Goal: Task Accomplishment & Management: Manage account settings

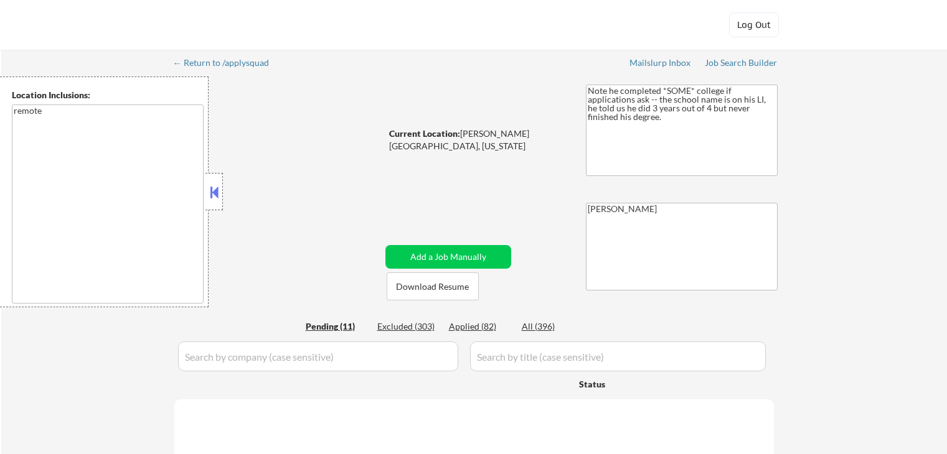
select select ""pending""
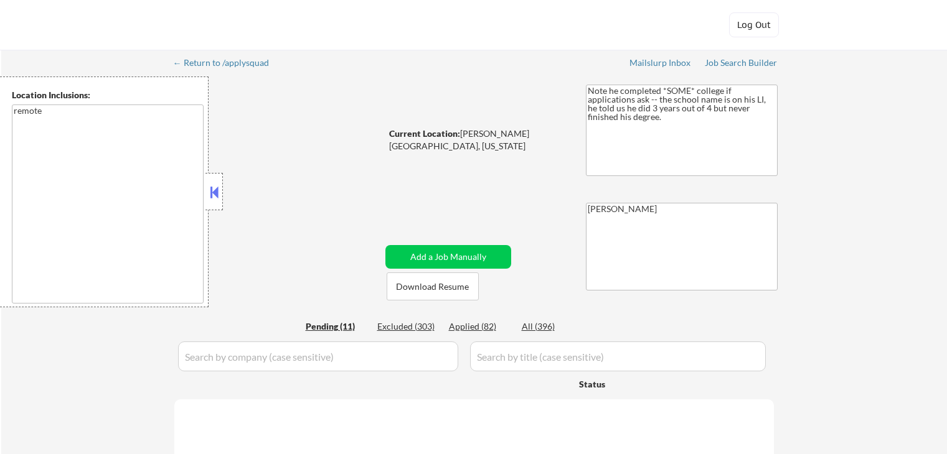
select select ""pending""
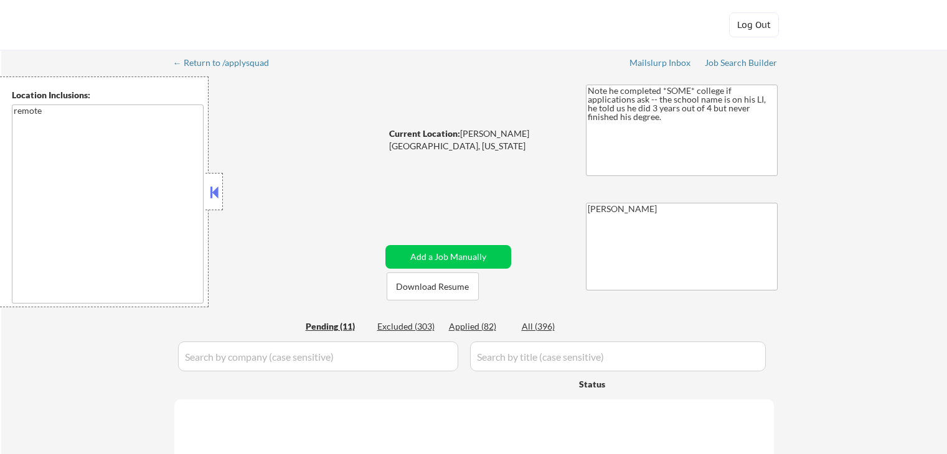
select select ""pending""
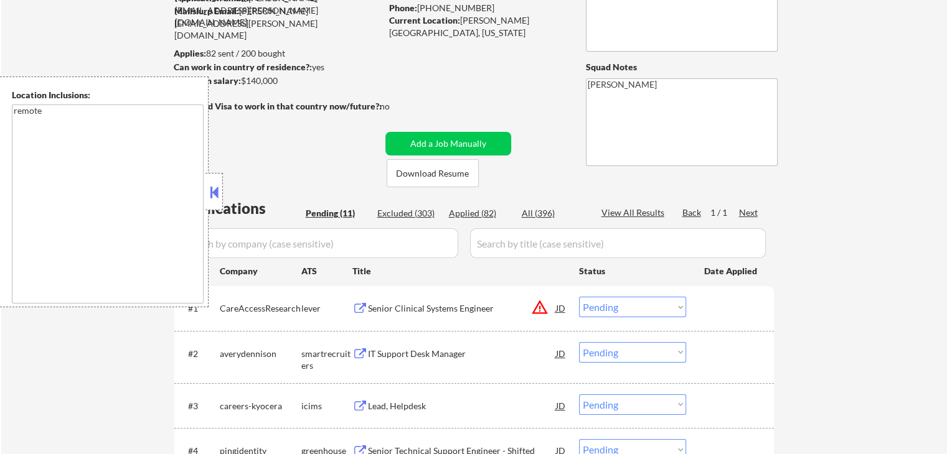
scroll to position [187, 0]
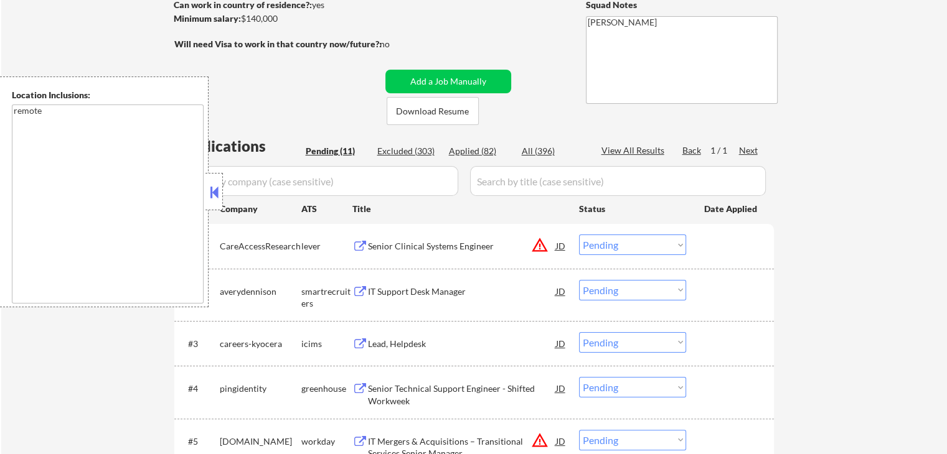
click at [405, 245] on div "Senior Clinical Systems Engineer" at bounding box center [462, 246] width 188 height 12
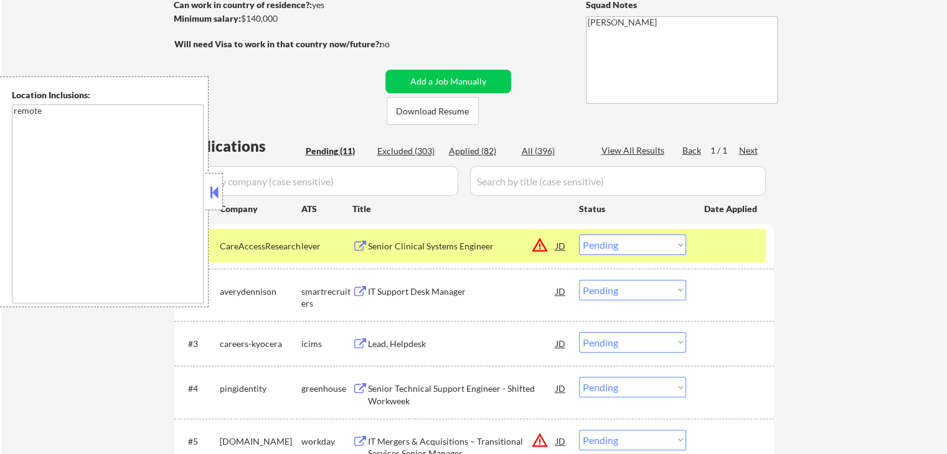
click at [395, 283] on div "IT Support Desk Manager" at bounding box center [462, 291] width 188 height 22
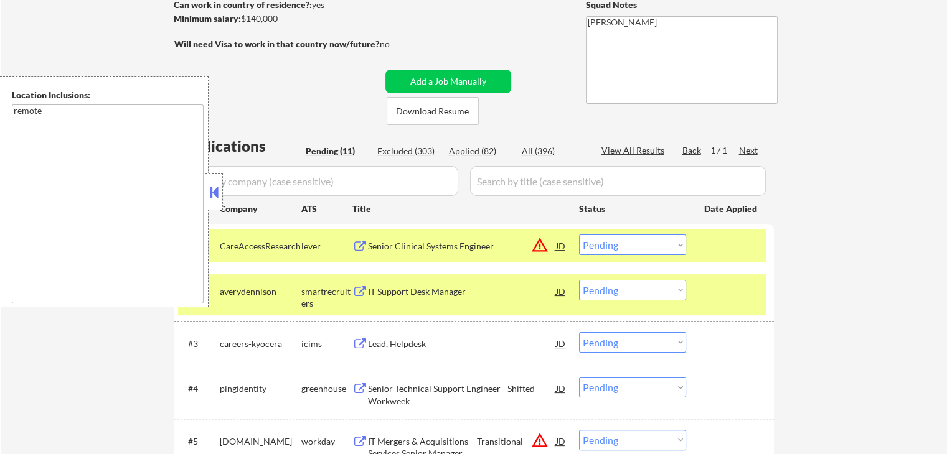
click at [380, 388] on div "Senior Technical Support Engineer - Shifted Workweek" at bounding box center [462, 395] width 188 height 24
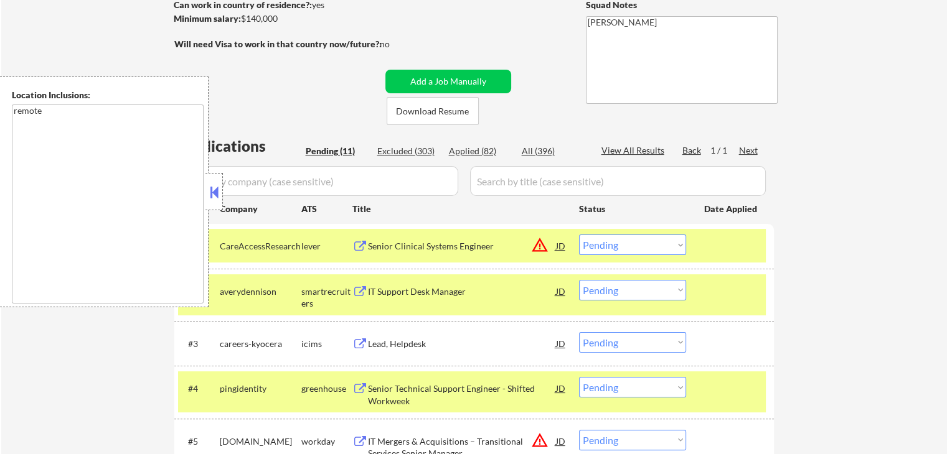
click at [207, 195] on div at bounding box center [213, 191] width 17 height 37
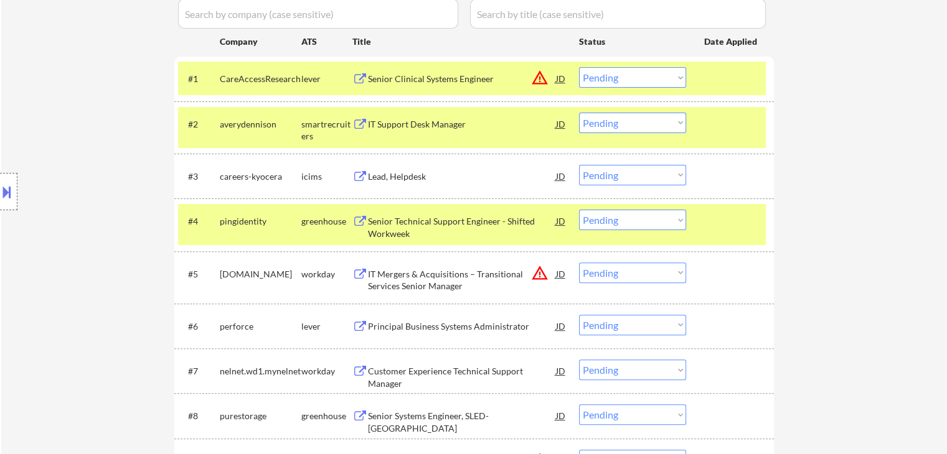
scroll to position [374, 0]
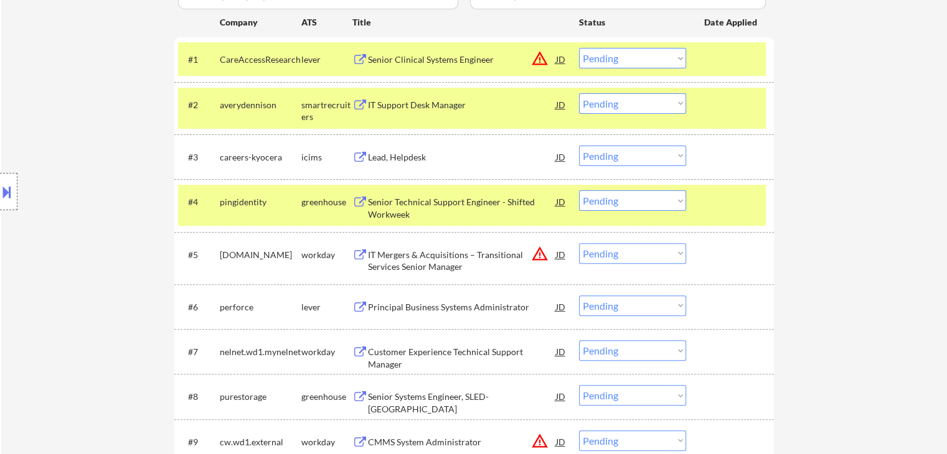
drag, startPoint x: 623, startPoint y: 205, endPoint x: 629, endPoint y: 209, distance: 7.1
click at [623, 205] on select "Choose an option... Pending Applied Excluded (Questions) Excluded (Expired) Exc…" at bounding box center [632, 201] width 107 height 21
click at [579, 191] on select "Choose an option... Pending Applied Excluded (Questions) Excluded (Expired) Exc…" at bounding box center [632, 201] width 107 height 21
select select ""pending""
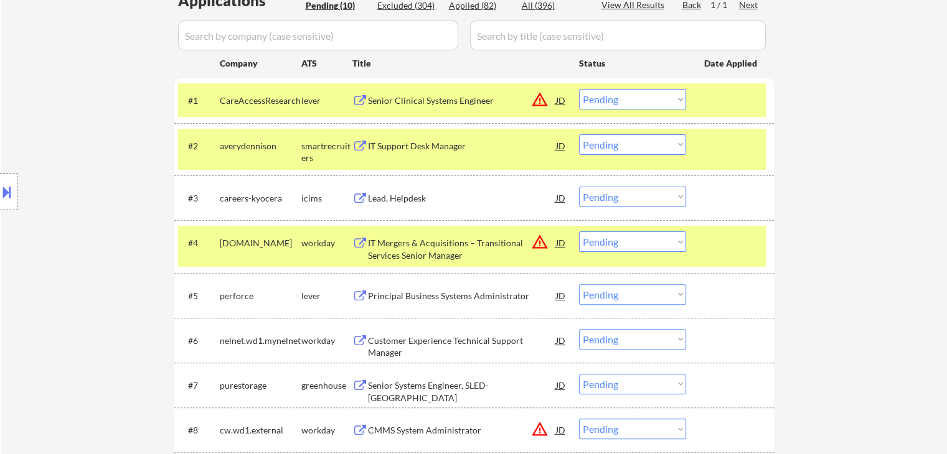
scroll to position [311, 0]
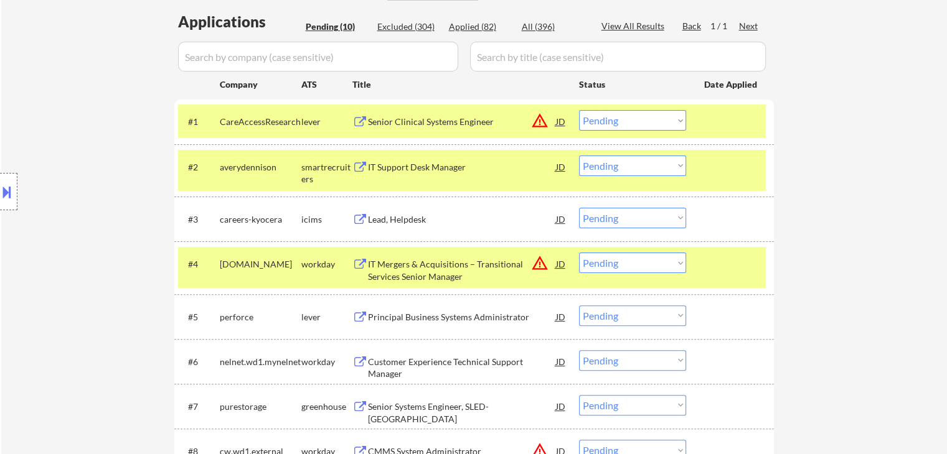
click at [331, 121] on div "lever" at bounding box center [326, 122] width 51 height 12
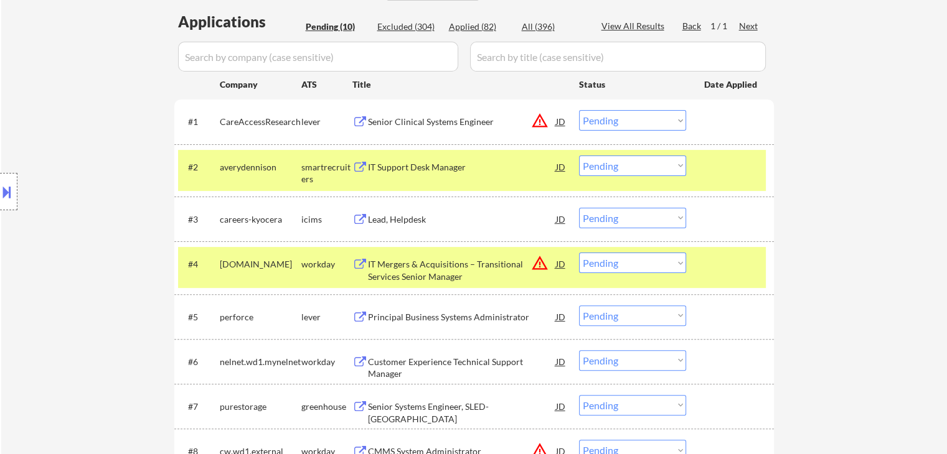
click at [362, 118] on button at bounding box center [360, 122] width 16 height 12
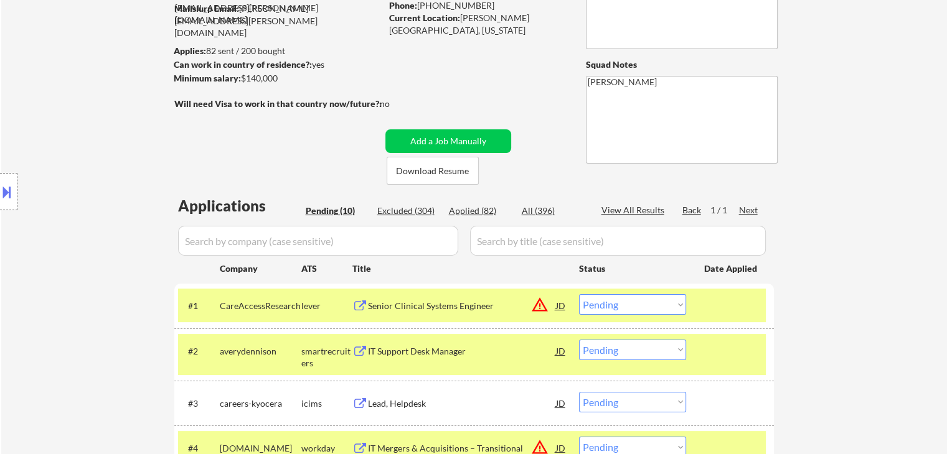
scroll to position [125, 0]
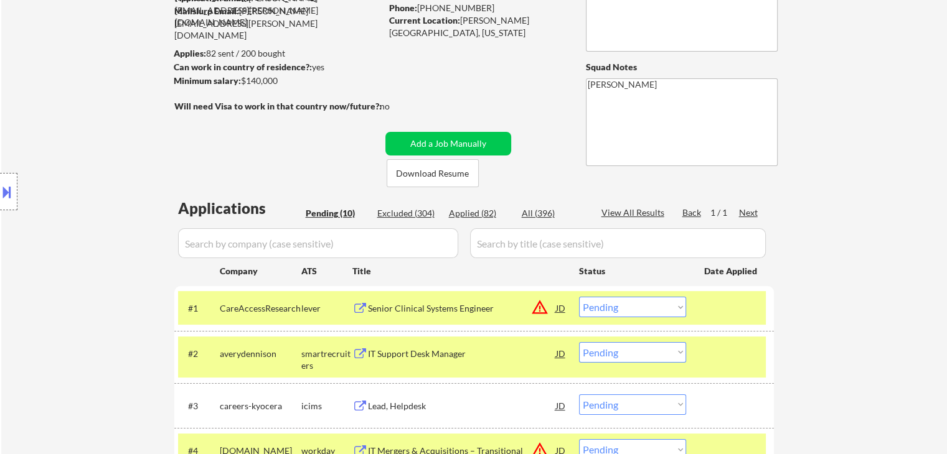
click at [0, 199] on button at bounding box center [7, 192] width 14 height 21
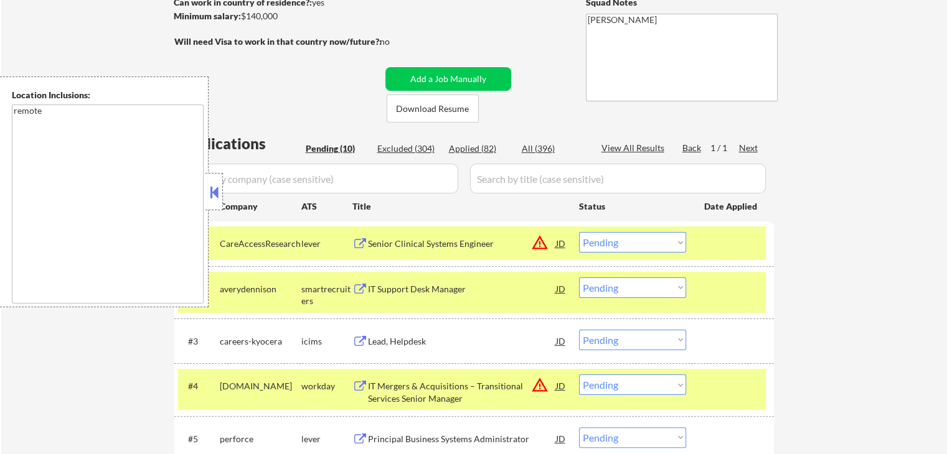
scroll to position [249, 0]
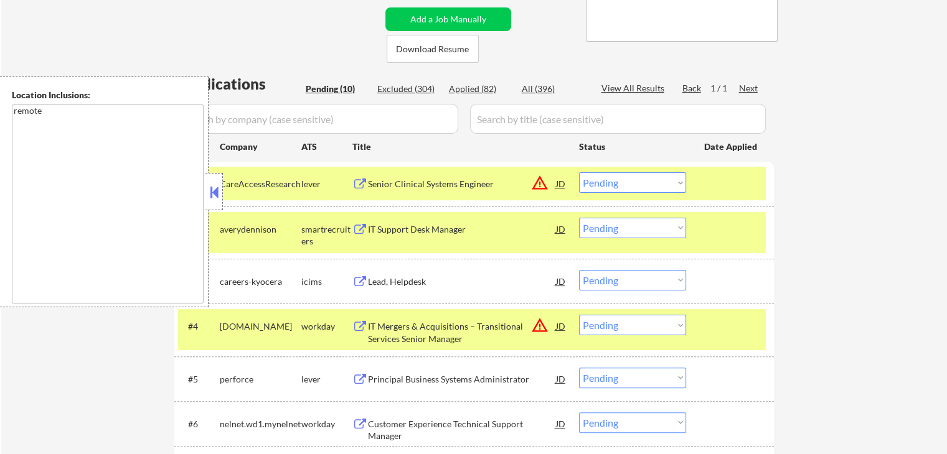
drag, startPoint x: 618, startPoint y: 185, endPoint x: 620, endPoint y: 192, distance: 7.7
click at [618, 185] on select "Choose an option... Pending Applied Excluded (Questions) Excluded (Expired) Exc…" at bounding box center [632, 182] width 107 height 21
click at [579, 172] on select "Choose an option... Pending Applied Excluded (Questions) Excluded (Expired) Exc…" at bounding box center [632, 182] width 107 height 21
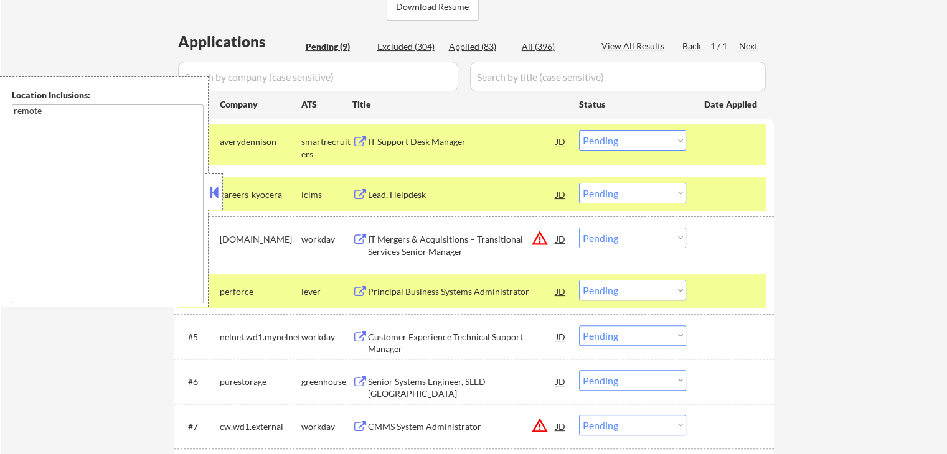
scroll to position [311, 0]
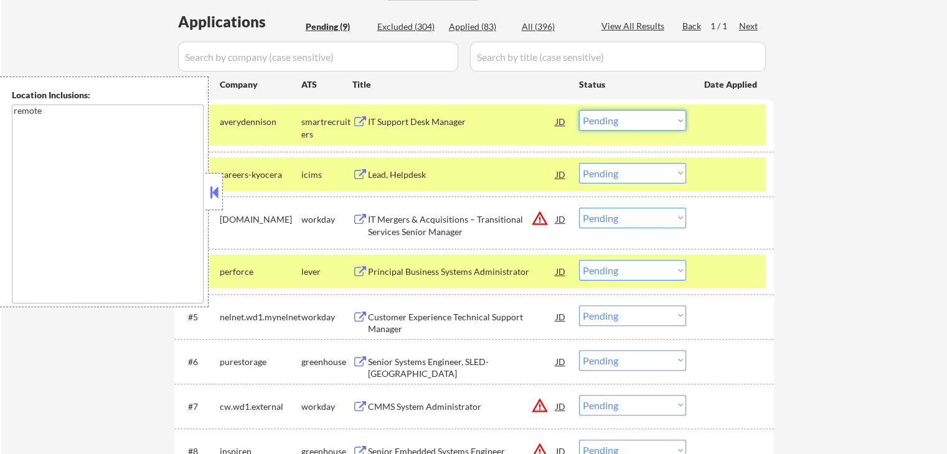
click at [618, 118] on select "Choose an option... Pending Applied Excluded (Questions) Excluded (Expired) Exc…" at bounding box center [632, 120] width 107 height 21
click at [579, 110] on select "Choose an option... Pending Applied Excluded (Questions) Excluded (Expired) Exc…" at bounding box center [632, 120] width 107 height 21
select select ""pending""
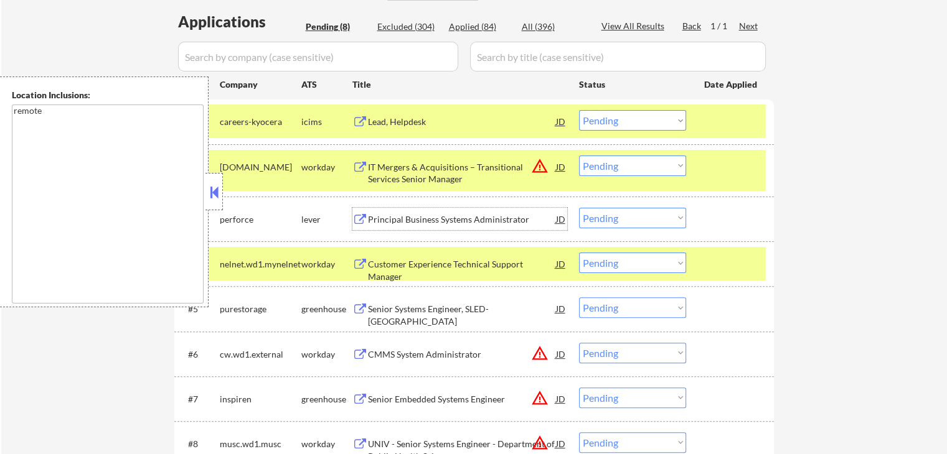
click at [404, 222] on div "Principal Business Systems Administrator" at bounding box center [462, 220] width 188 height 12
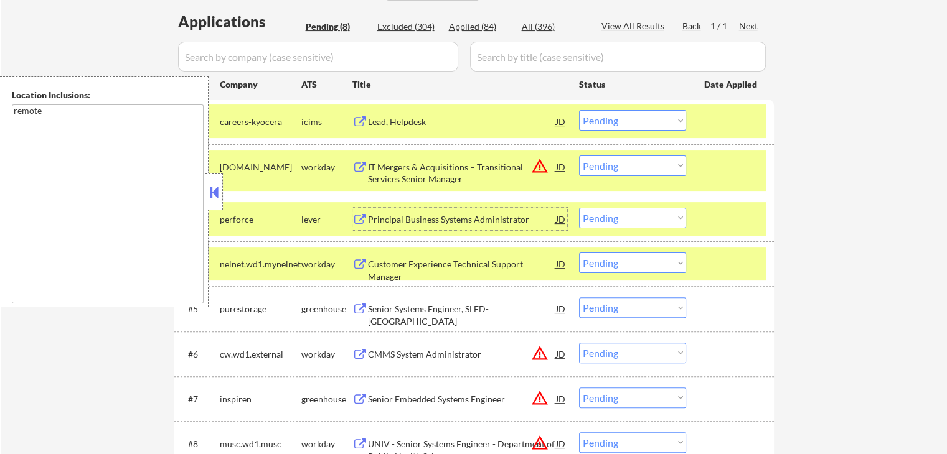
scroll to position [374, 0]
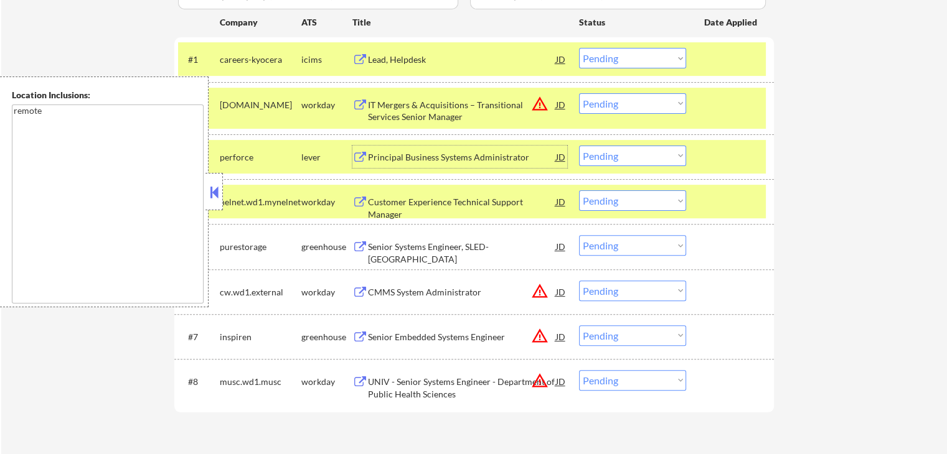
click at [558, 155] on div "JD" at bounding box center [561, 157] width 12 height 22
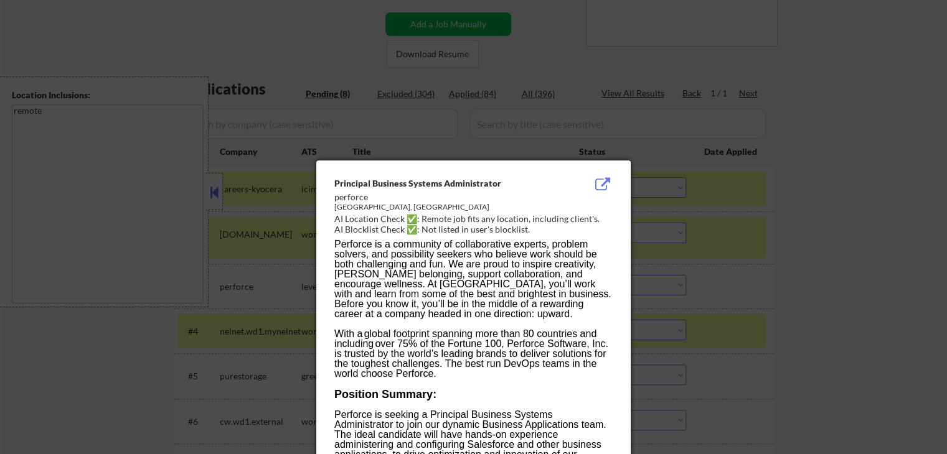
scroll to position [242, 0]
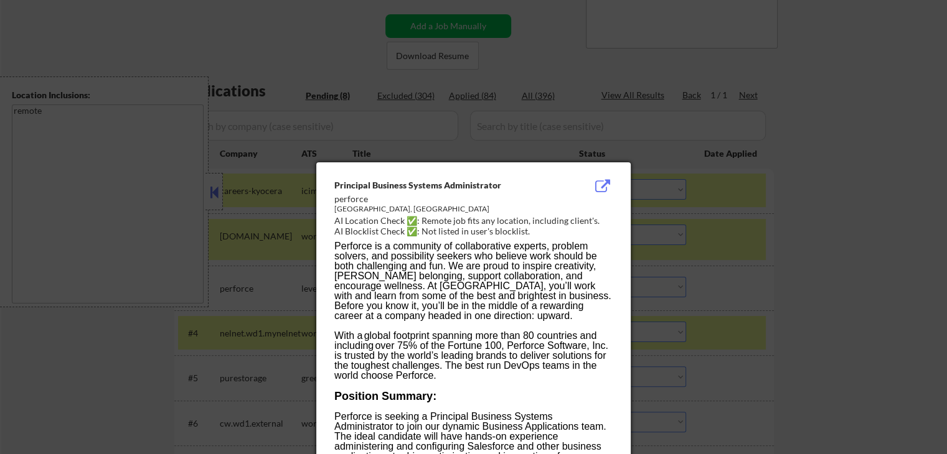
click at [875, 230] on div at bounding box center [473, 227] width 947 height 454
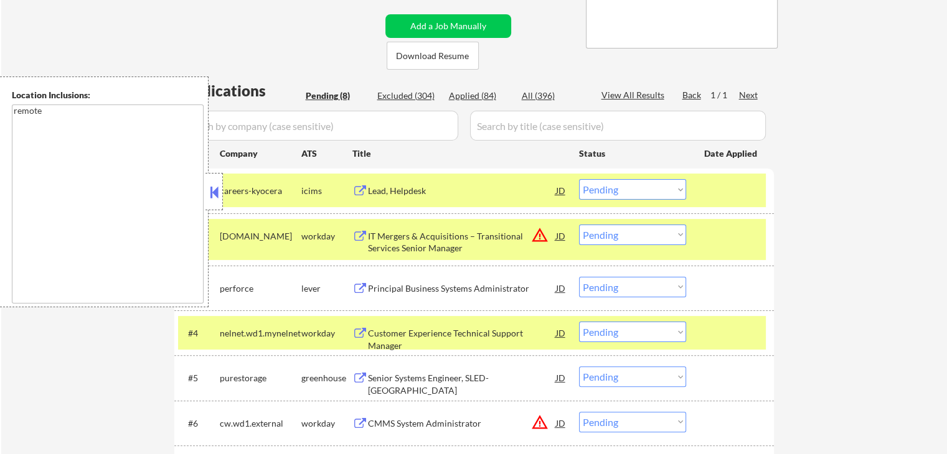
click at [371, 288] on div "Principal Business Systems Administrator" at bounding box center [462, 289] width 188 height 12
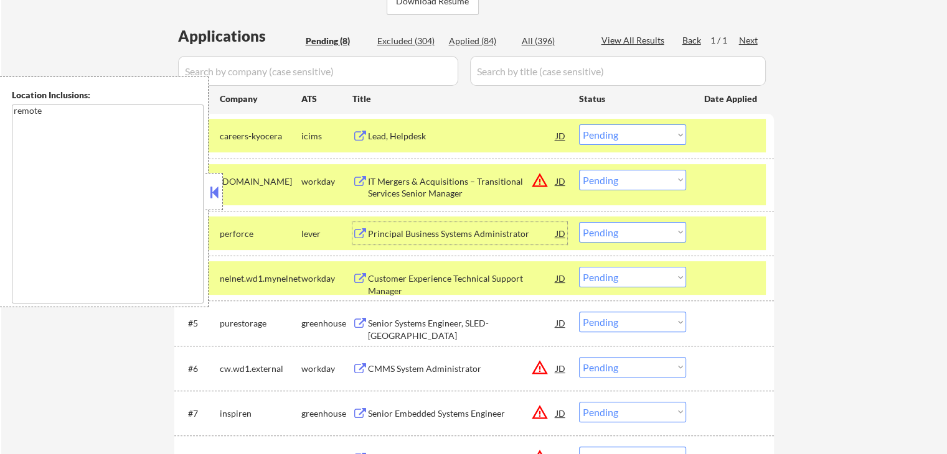
scroll to position [367, 0]
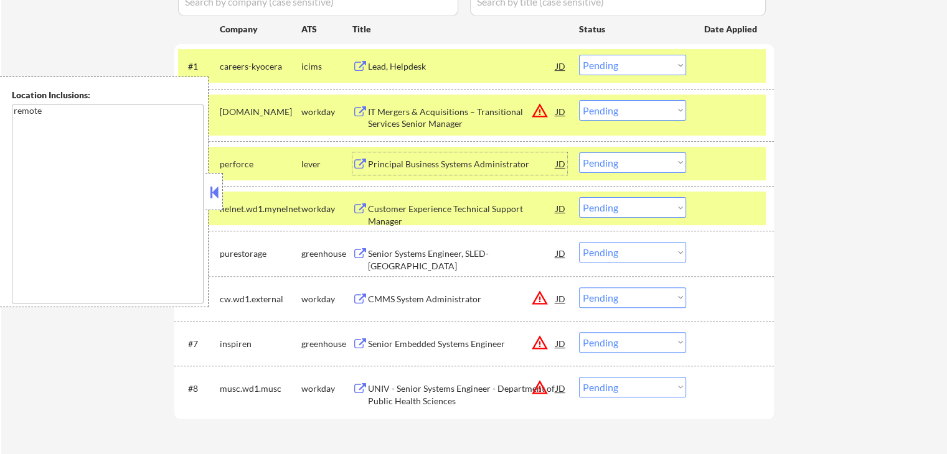
click at [609, 162] on select "Choose an option... Pending Applied Excluded (Questions) Excluded (Expired) Exc…" at bounding box center [632, 163] width 107 height 21
click at [579, 153] on select "Choose an option... Pending Applied Excluded (Questions) Excluded (Expired) Exc…" at bounding box center [632, 163] width 107 height 21
select select ""pending""
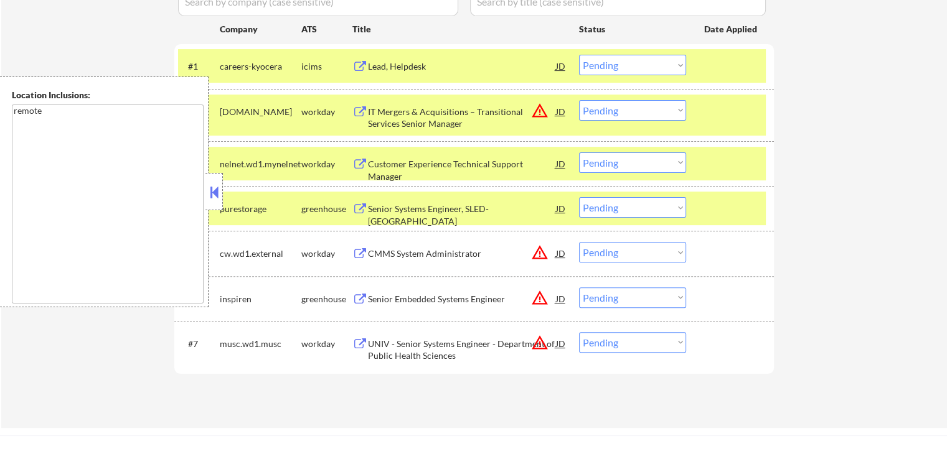
click at [774, 285] on div "← Return to /applysquad Mailslurp Inbox Job Search Builder [PERSON_NAME] User E…" at bounding box center [474, 50] width 621 height 735
click at [403, 203] on div "Senior Systems Engineer, SLED-[GEOGRAPHIC_DATA]" at bounding box center [462, 215] width 188 height 24
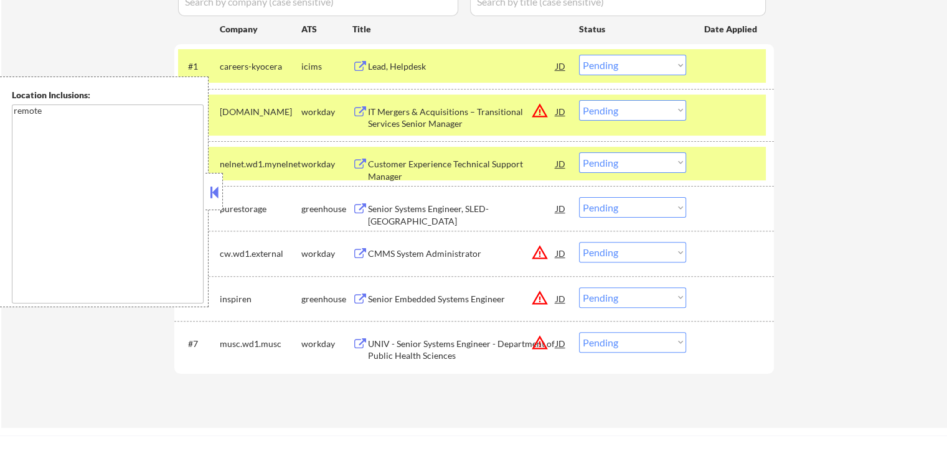
click at [387, 297] on div "Senior Embedded Systems Engineer" at bounding box center [462, 299] width 188 height 12
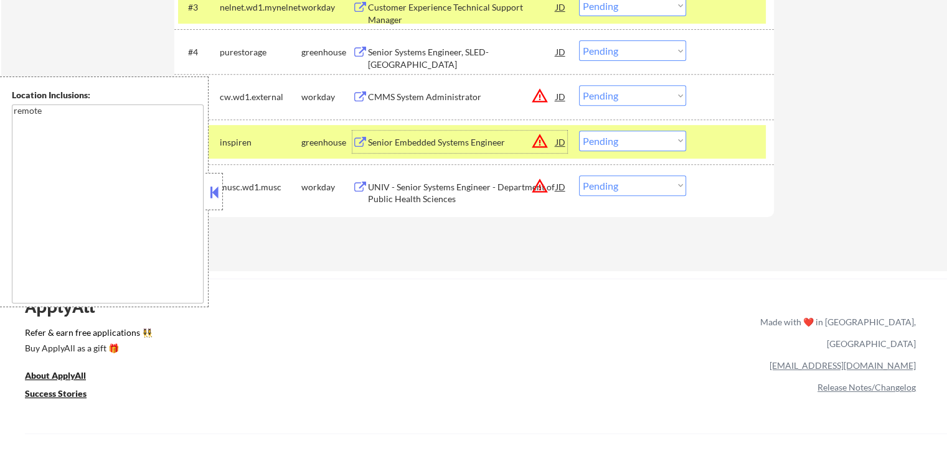
scroll to position [553, 0]
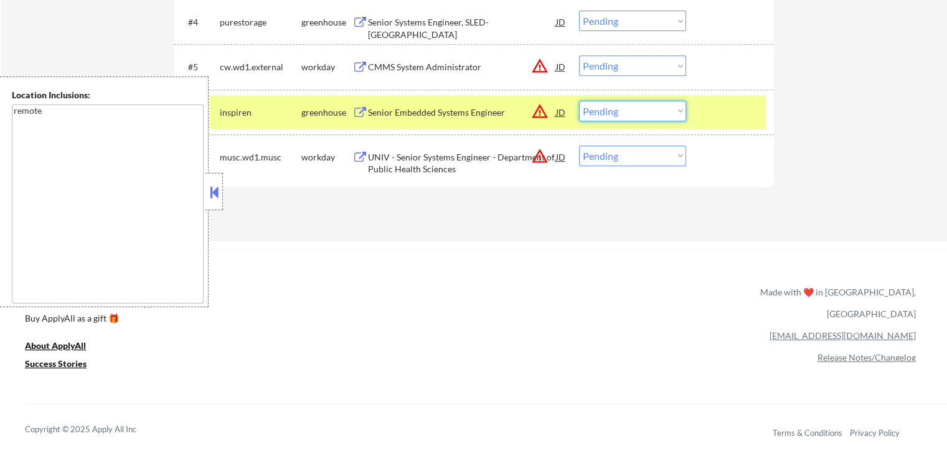
click at [620, 113] on select "Choose an option... Pending Applied Excluded (Questions) Excluded (Expired) Exc…" at bounding box center [632, 111] width 107 height 21
click at [579, 101] on select "Choose an option... Pending Applied Excluded (Questions) Excluded (Expired) Exc…" at bounding box center [632, 111] width 107 height 21
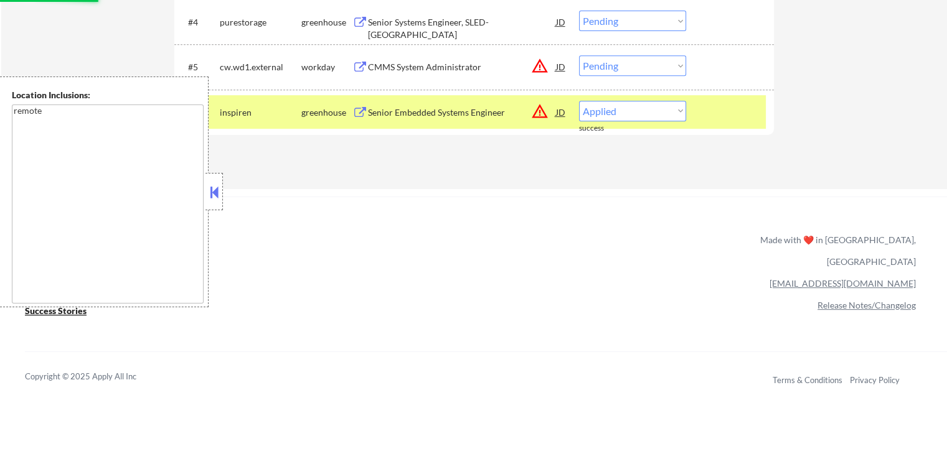
select select ""pending""
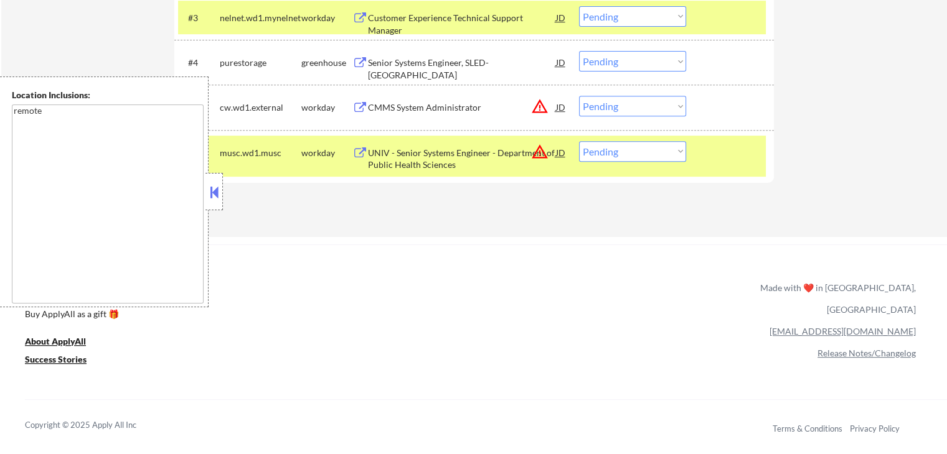
scroll to position [491, 0]
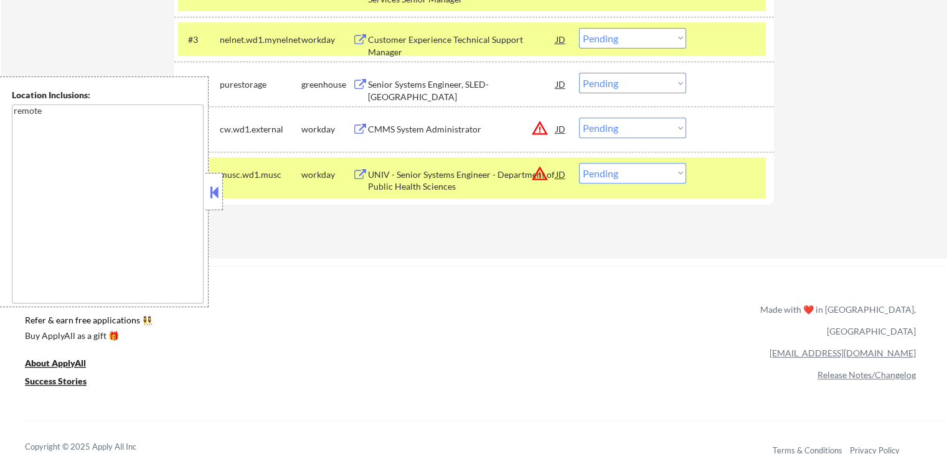
click at [614, 87] on select "Choose an option... Pending Applied Excluded (Questions) Excluded (Expired) Exc…" at bounding box center [632, 83] width 107 height 21
click at [579, 73] on select "Choose an option... Pending Applied Excluded (Questions) Excluded (Expired) Exc…" at bounding box center [632, 83] width 107 height 21
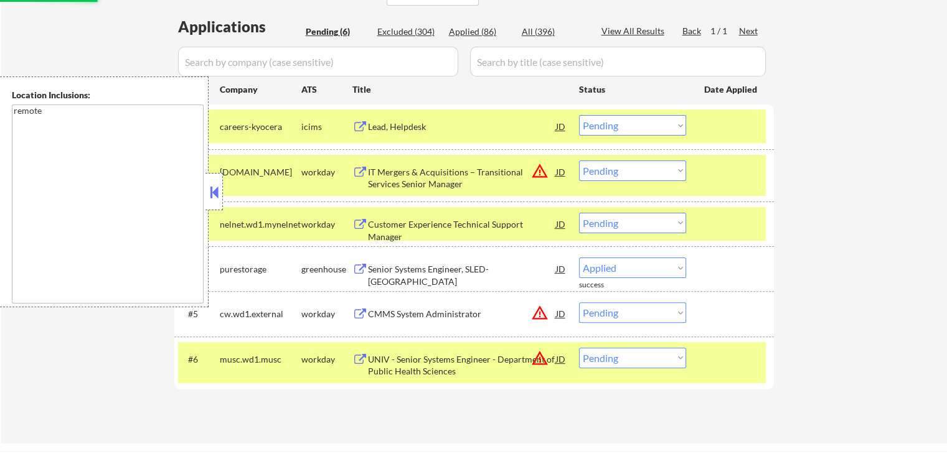
scroll to position [304, 0]
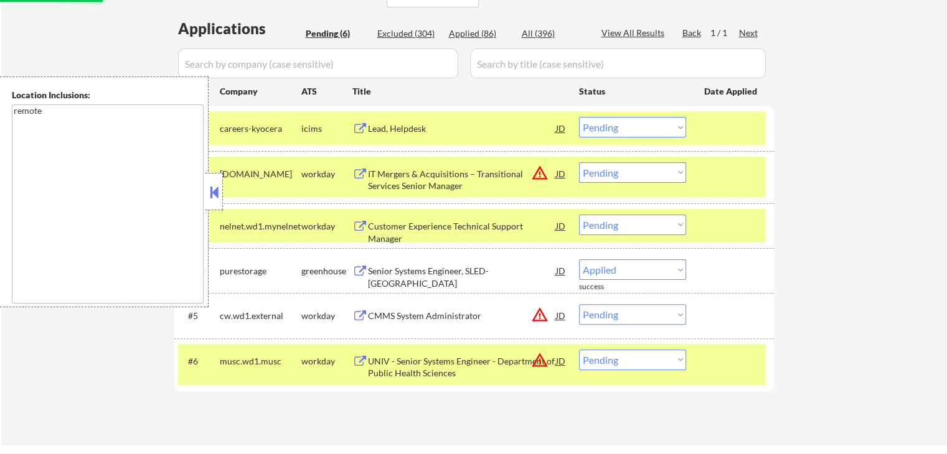
select select ""pending""
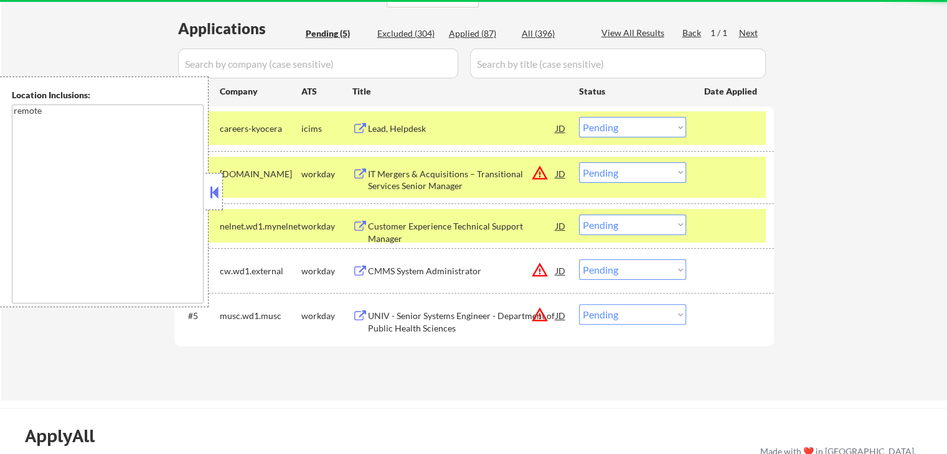
click at [615, 172] on select "Choose an option... Pending Applied Excluded (Questions) Excluded (Expired) Exc…" at bounding box center [632, 172] width 107 height 21
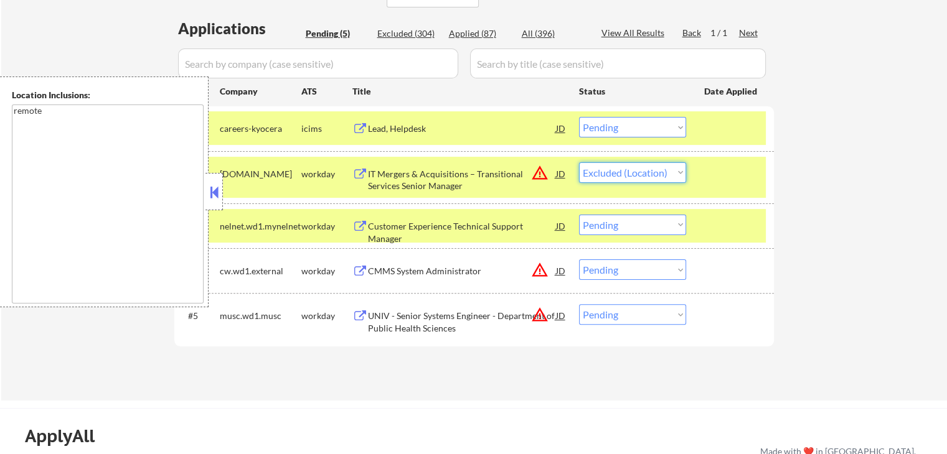
click at [579, 162] on select "Choose an option... Pending Applied Excluded (Questions) Excluded (Expired) Exc…" at bounding box center [632, 172] width 107 height 21
click at [628, 314] on select "Choose an option... Pending Applied Excluded (Questions) Excluded (Expired) Exc…" at bounding box center [632, 314] width 107 height 21
select select ""pending""
click at [818, 247] on div "← Return to /applysquad Mailslurp Inbox Job Search Builder [PERSON_NAME] User E…" at bounding box center [474, 73] width 946 height 656
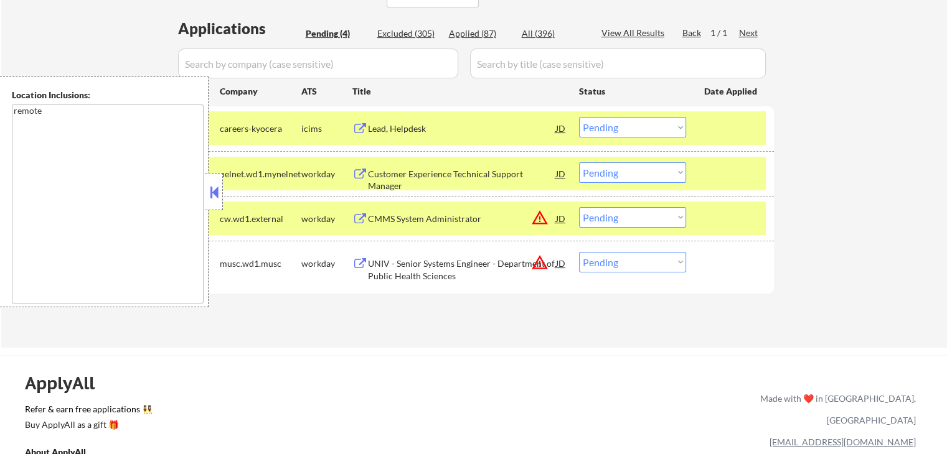
click at [641, 217] on select "Choose an option... Pending Applied Excluded (Questions) Excluded (Expired) Exc…" at bounding box center [632, 217] width 107 height 21
click at [579, 207] on select "Choose an option... Pending Applied Excluded (Questions) Excluded (Expired) Exc…" at bounding box center [632, 217] width 107 height 21
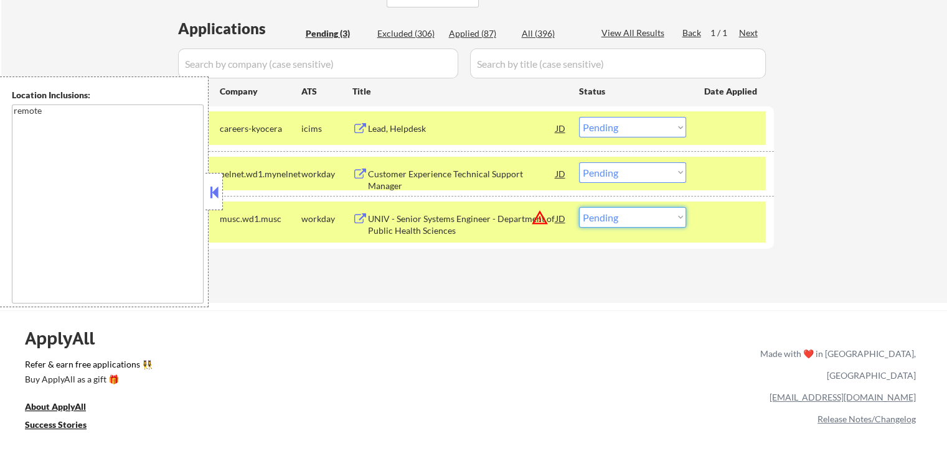
click at [644, 217] on select "Choose an option... Pending Applied Excluded (Questions) Excluded (Expired) Exc…" at bounding box center [632, 217] width 107 height 21
select select ""excluded__location_""
click at [579, 207] on select "Choose an option... Pending Applied Excluded (Questions) Excluded (Expired) Exc…" at bounding box center [632, 217] width 107 height 21
click at [591, 304] on div "← Return to /applysquad Mailslurp Inbox Job Search Builder [PERSON_NAME] User E…" at bounding box center [473, 319] width 947 height 1246
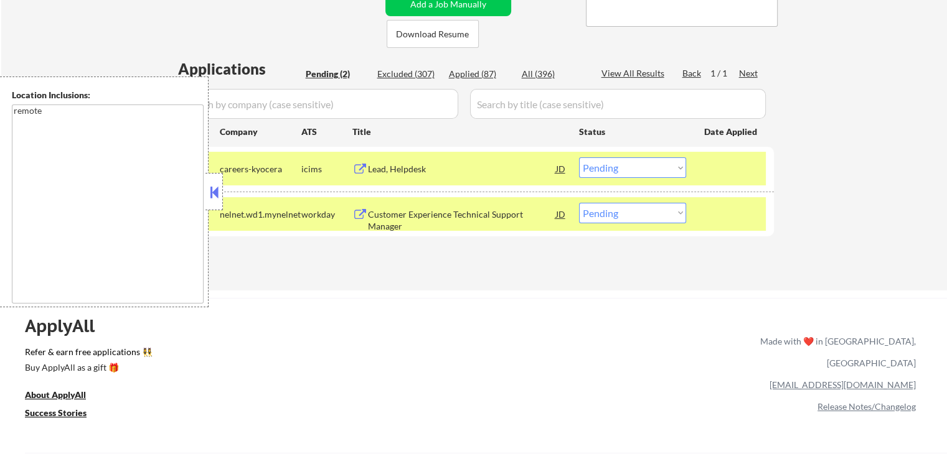
scroll to position [242, 0]
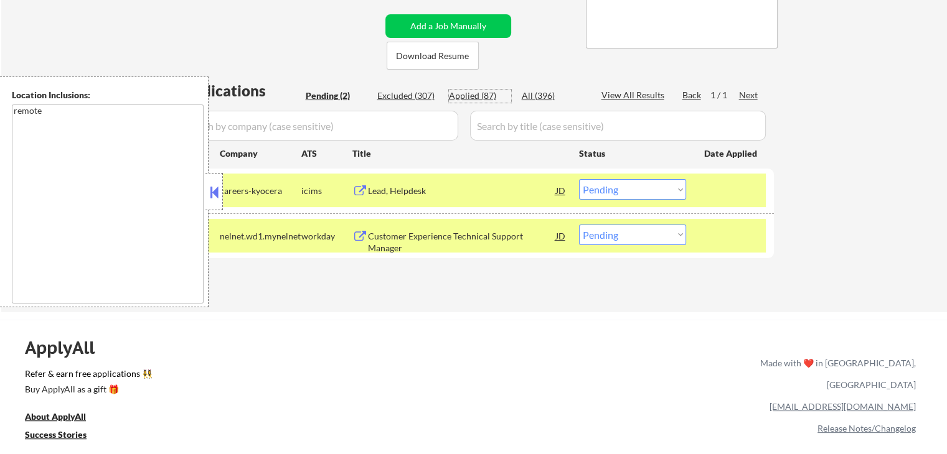
click at [488, 93] on div "Applied (87)" at bounding box center [480, 96] width 62 height 12
select select ""applied""
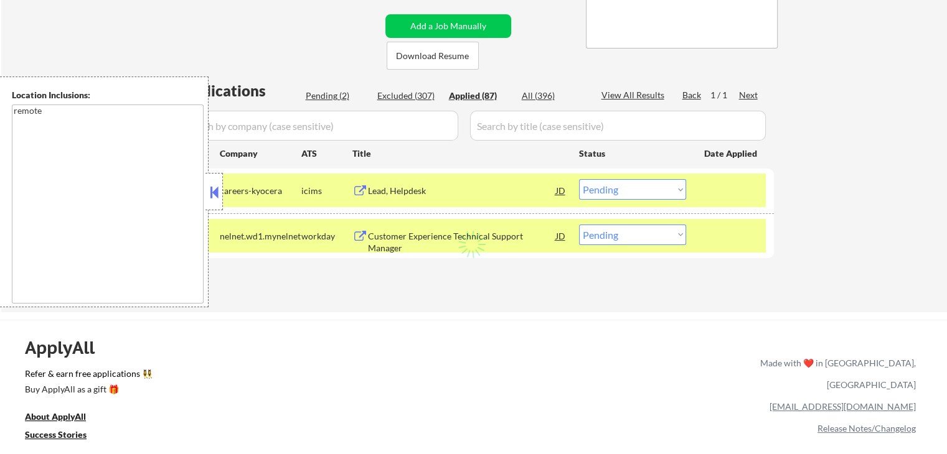
select select ""applied""
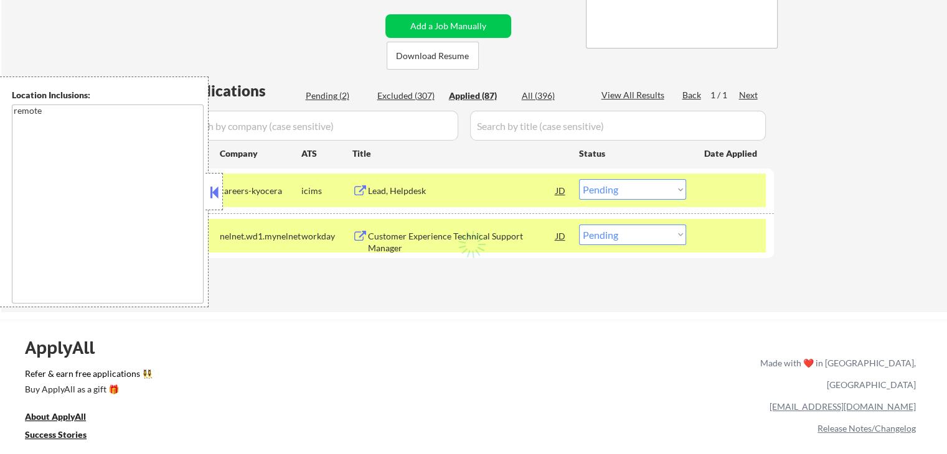
select select ""applied""
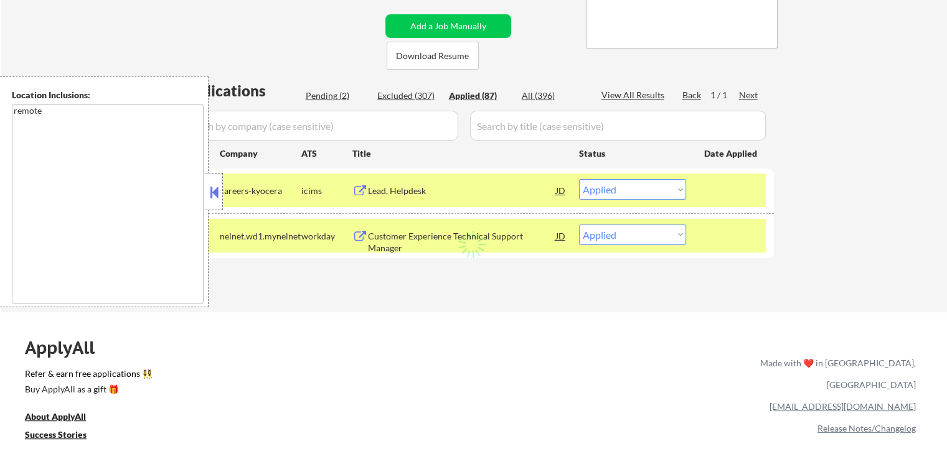
select select ""applied""
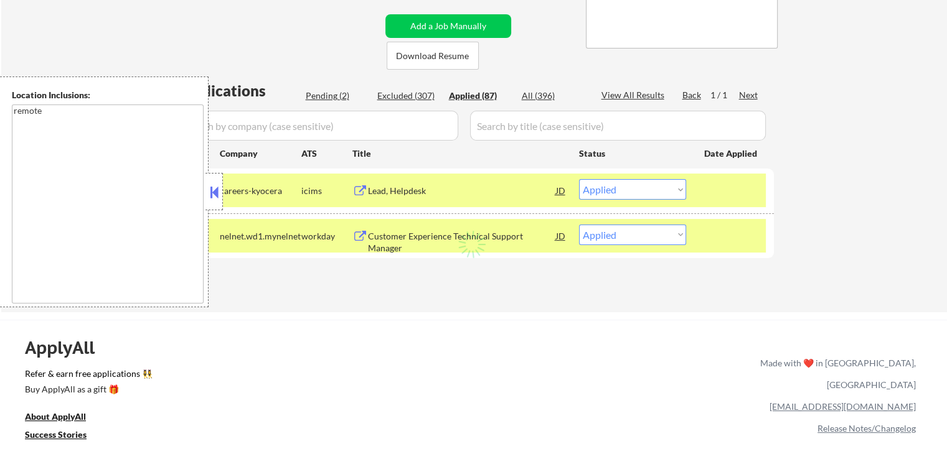
select select ""applied""
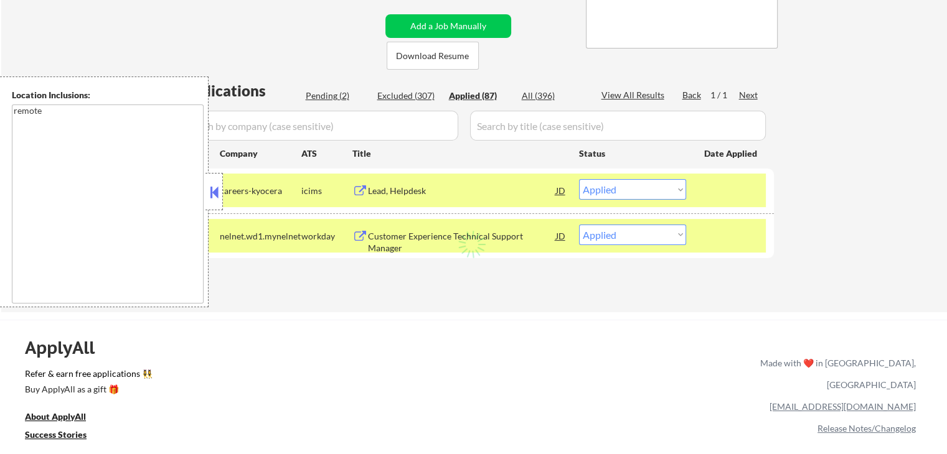
select select ""applied""
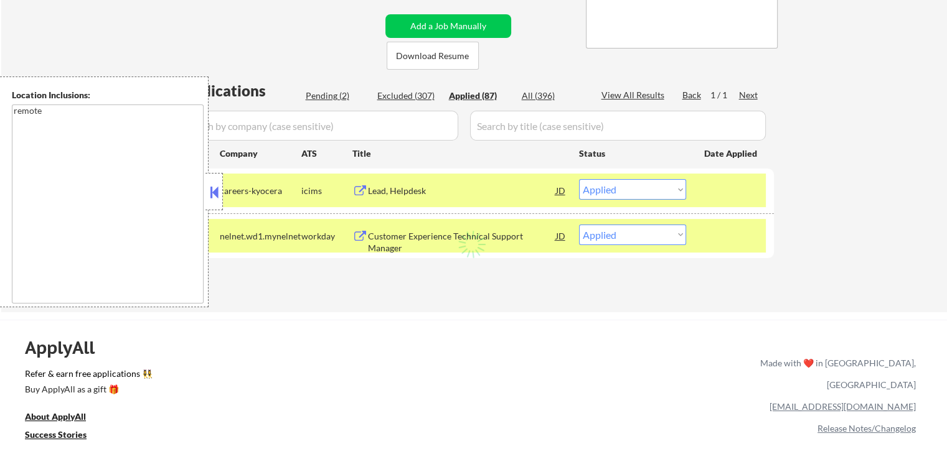
select select ""applied""
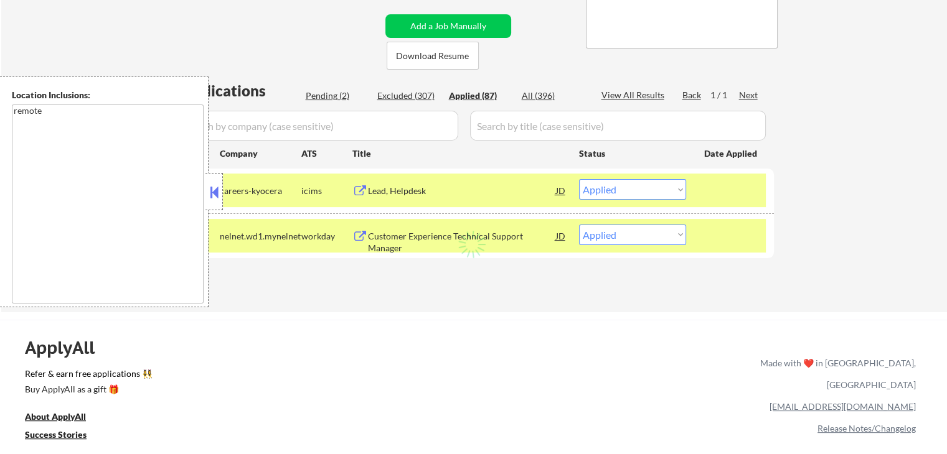
select select ""applied""
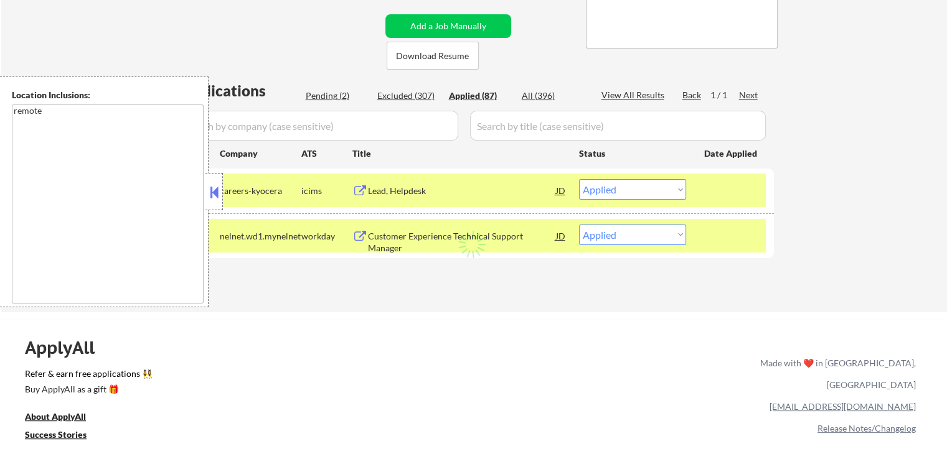
select select ""applied""
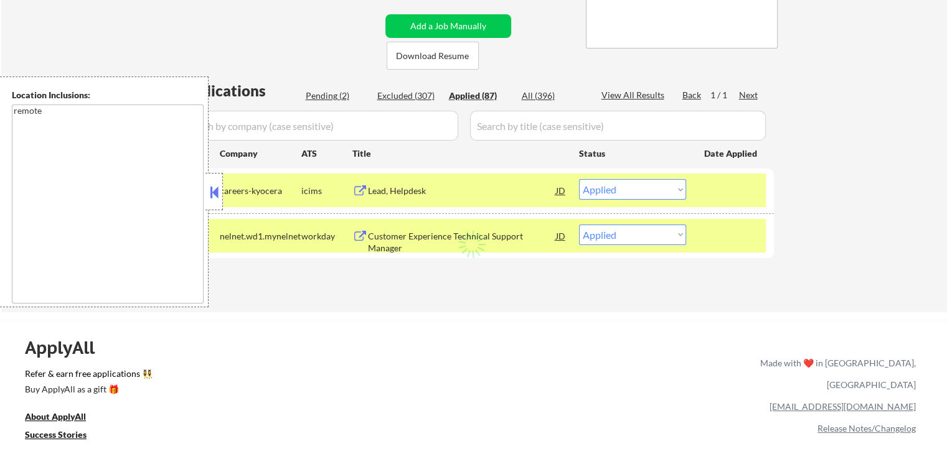
select select ""applied""
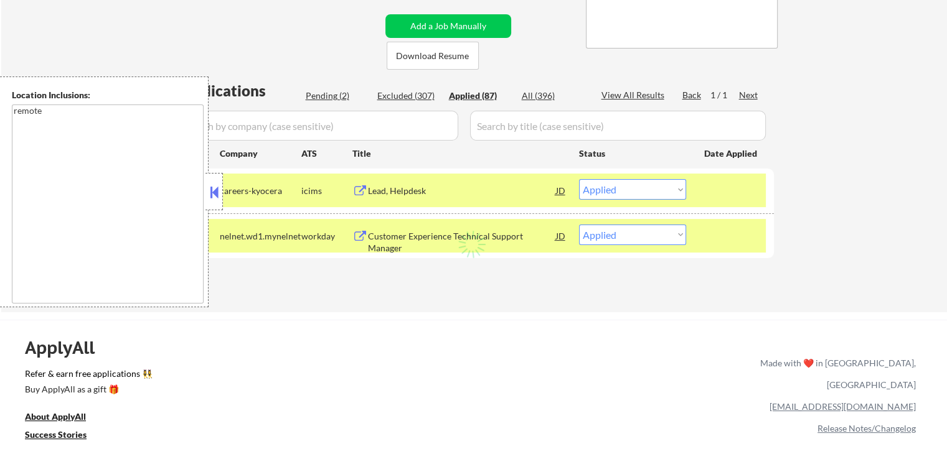
select select ""applied""
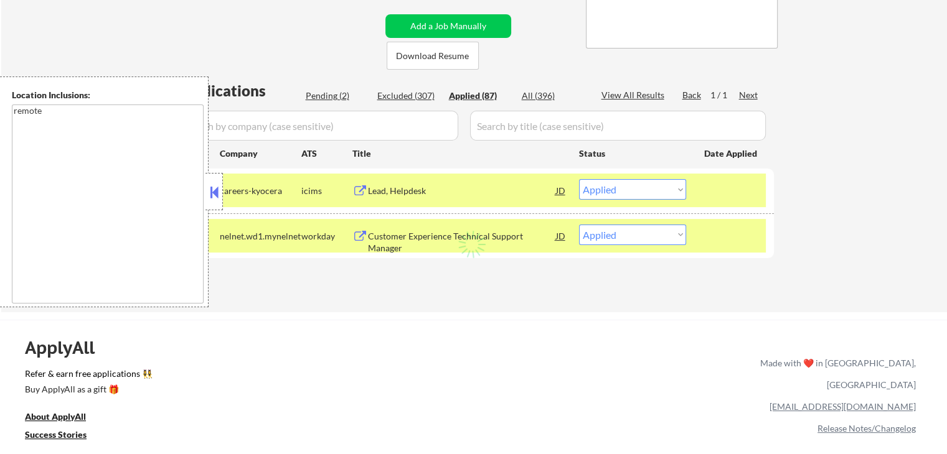
select select ""applied""
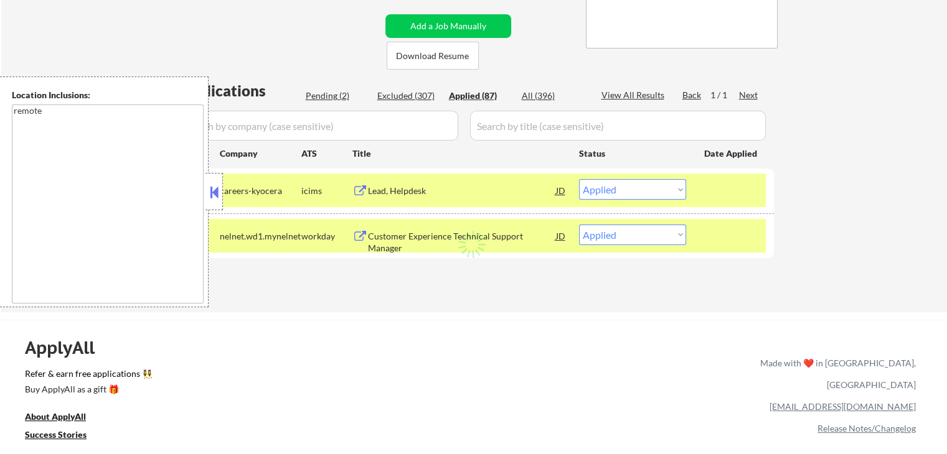
select select ""applied""
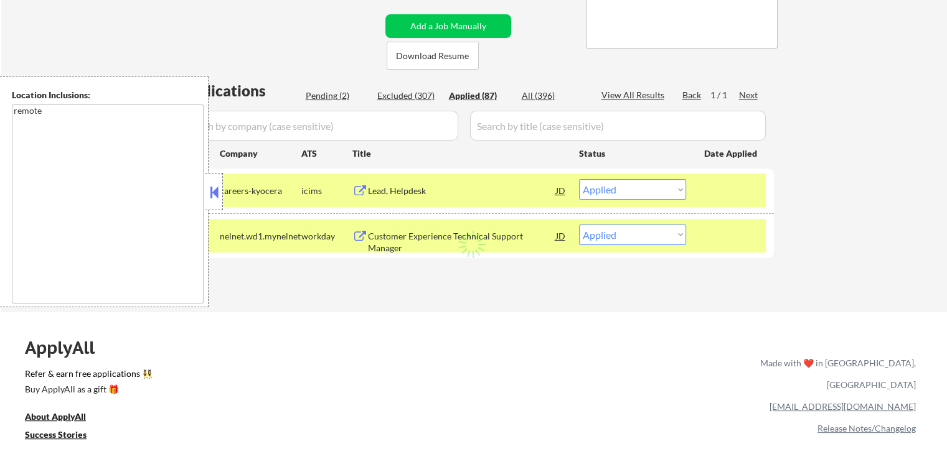
select select ""applied""
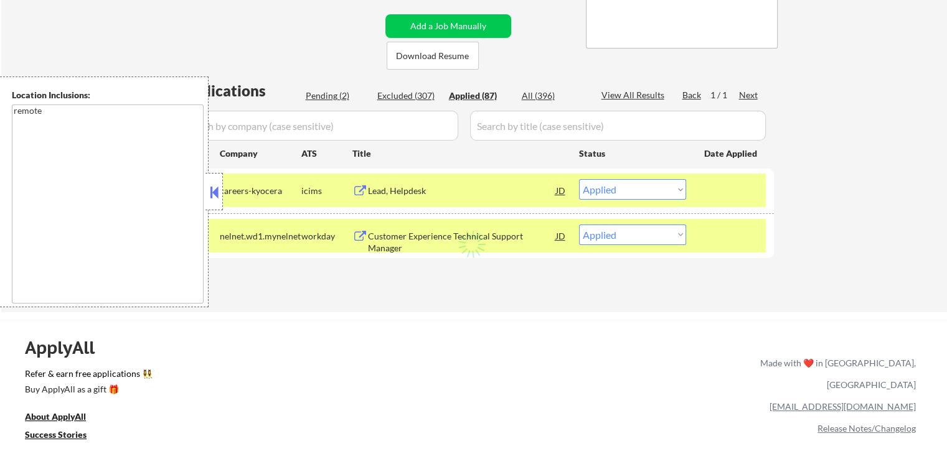
select select ""applied""
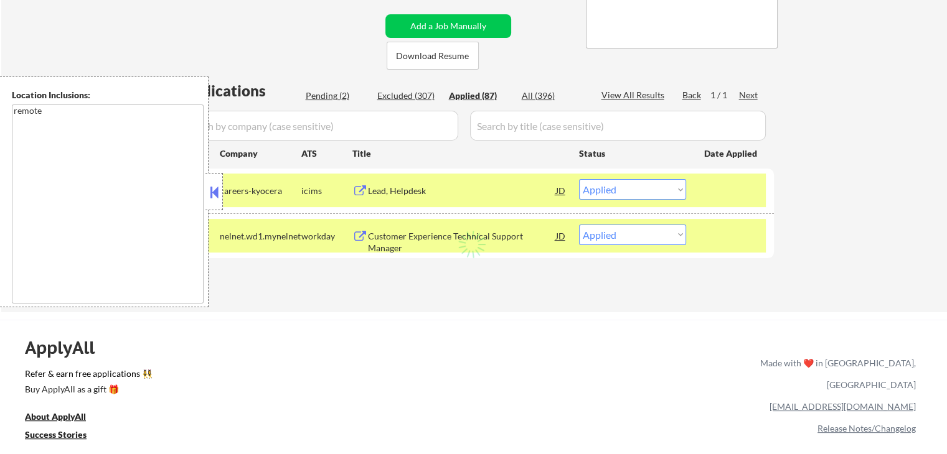
select select ""applied""
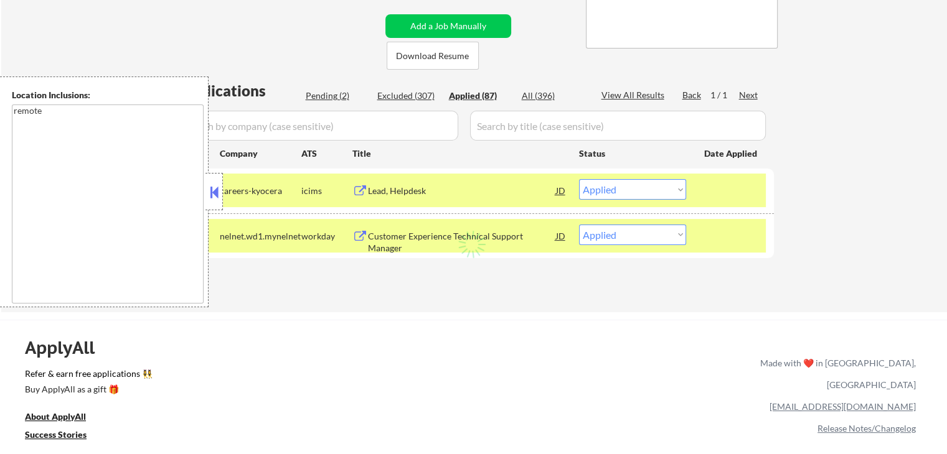
select select ""applied""
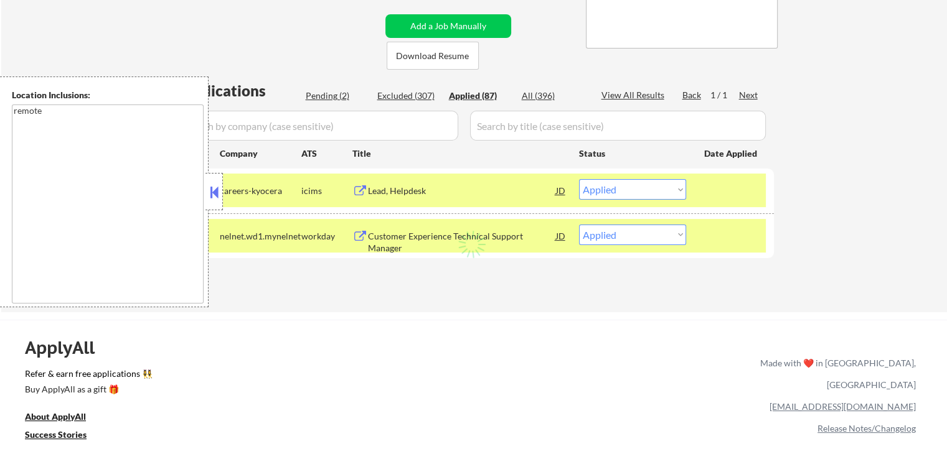
select select ""applied""
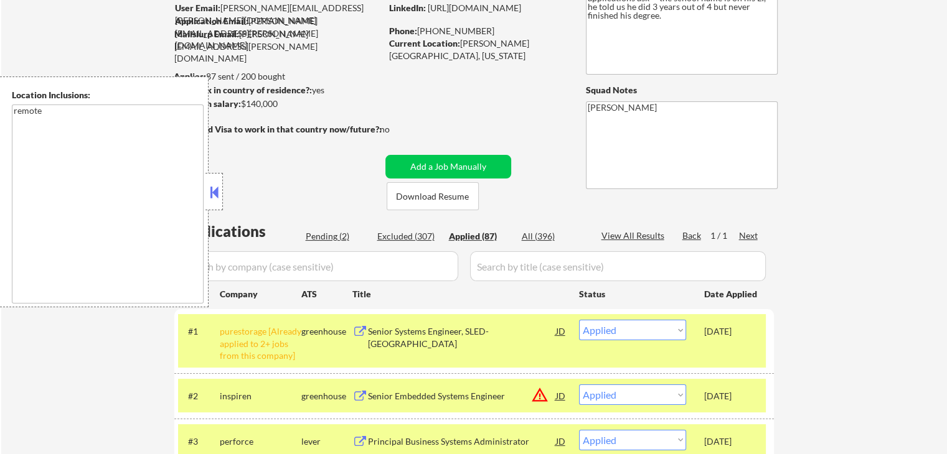
scroll to position [0, 0]
